Goal: Information Seeking & Learning: Find specific fact

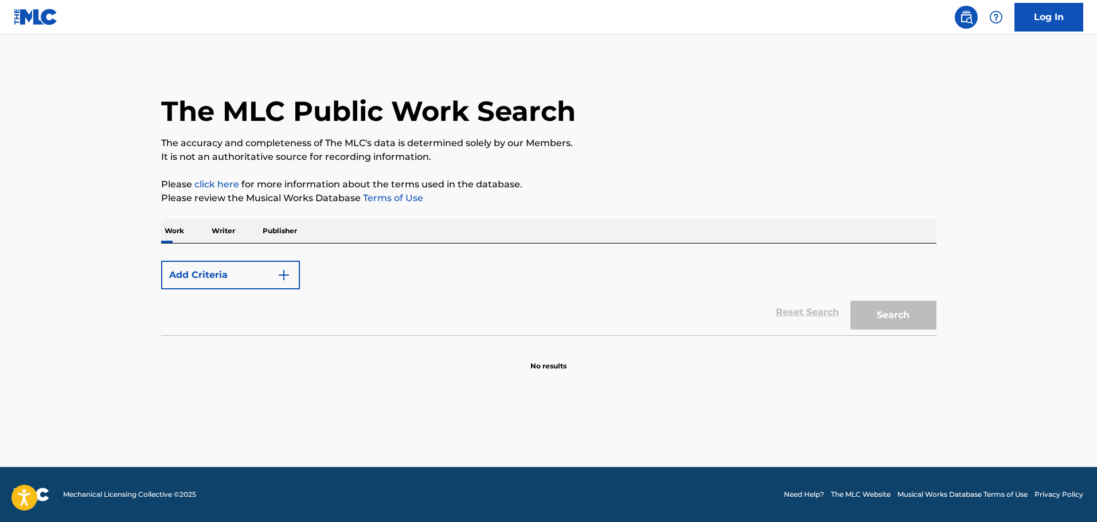
click at [287, 275] on img "Search Form" at bounding box center [284, 275] width 14 height 14
click at [284, 279] on img "Search Form" at bounding box center [284, 275] width 14 height 14
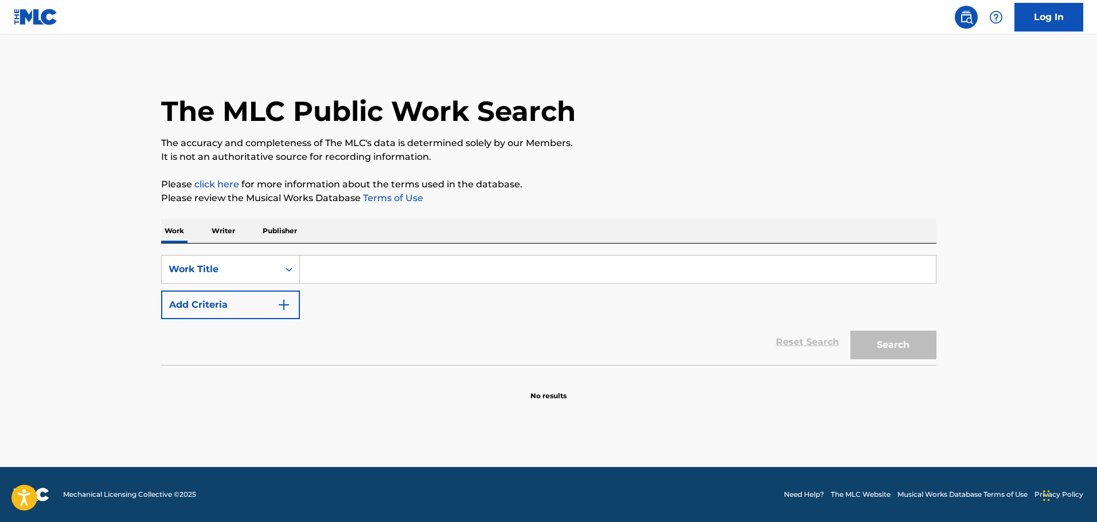
click at [399, 268] on input "Search Form" at bounding box center [618, 270] width 636 height 28
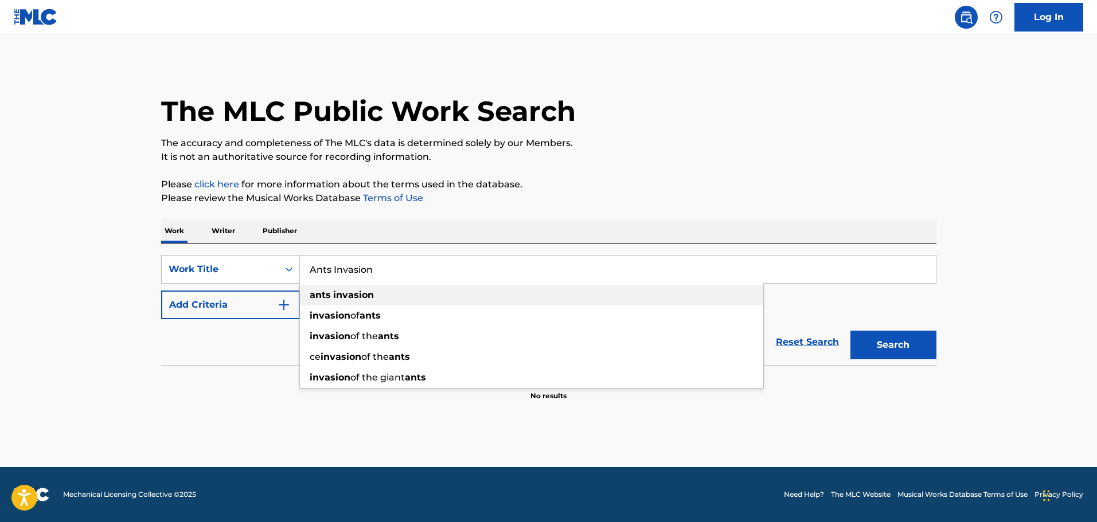
click at [374, 293] on div "ants invasion" at bounding box center [531, 295] width 463 height 21
type input "ants invasion"
click at [901, 346] on button "Search" at bounding box center [894, 345] width 86 height 29
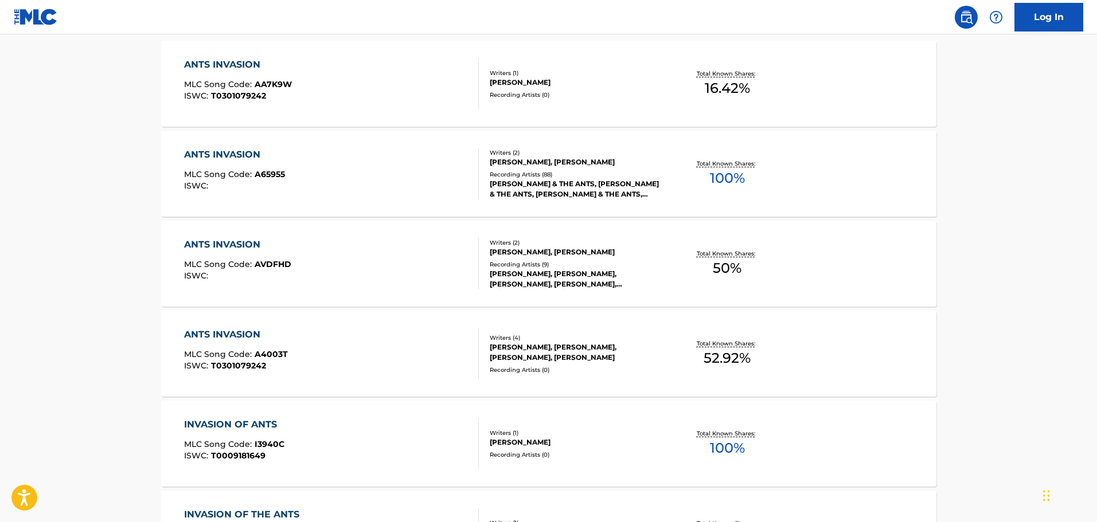
scroll to position [365, 0]
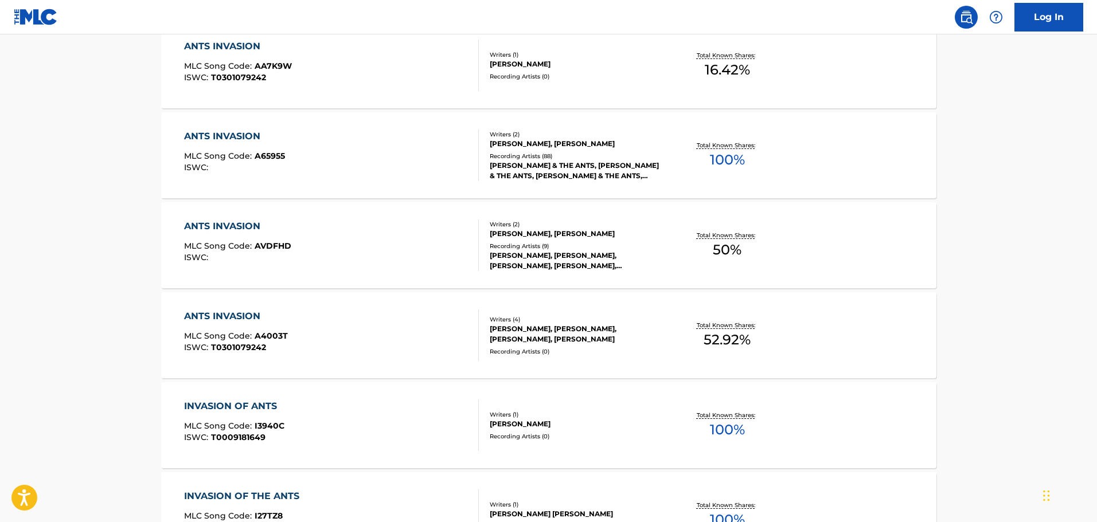
click at [248, 314] on div "ANTS INVASION" at bounding box center [236, 317] width 104 height 14
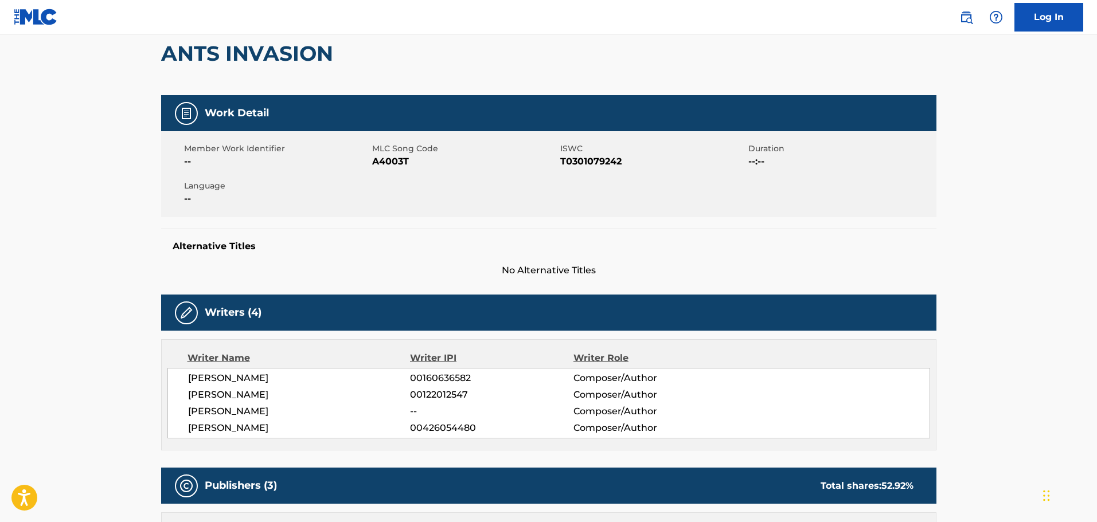
scroll to position [52, 0]
